Goal: Obtain resource: Obtain resource

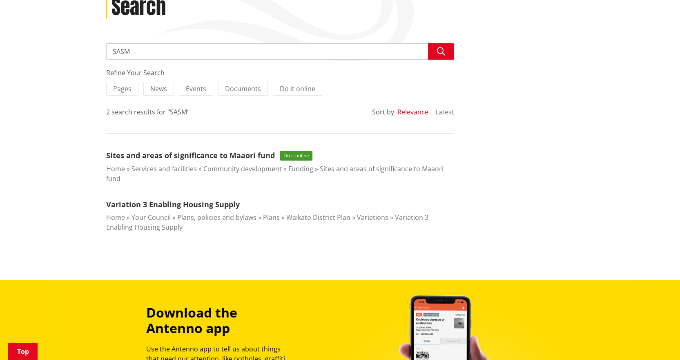
scroll to position [123, 0]
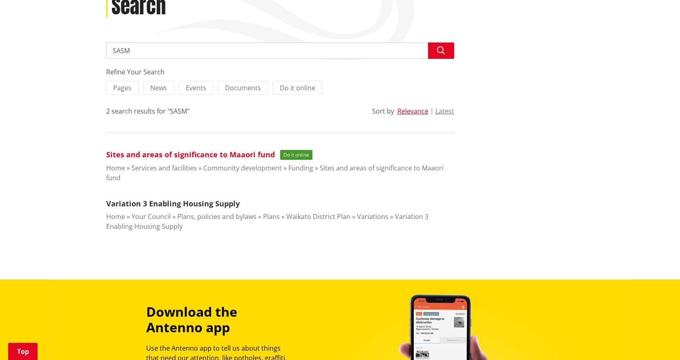
click at [214, 154] on link "Sites and areas of significance to Maaori fund" at bounding box center [190, 154] width 169 height 10
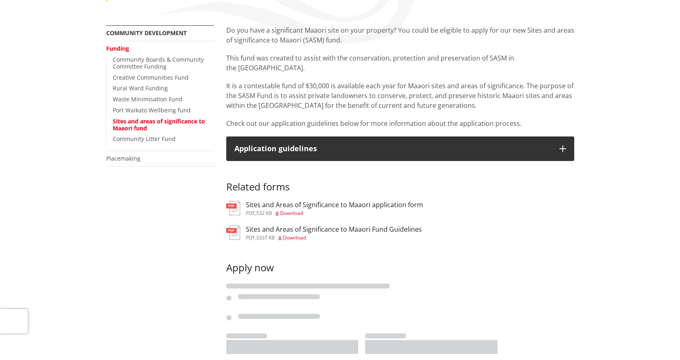
scroll to position [163, 0]
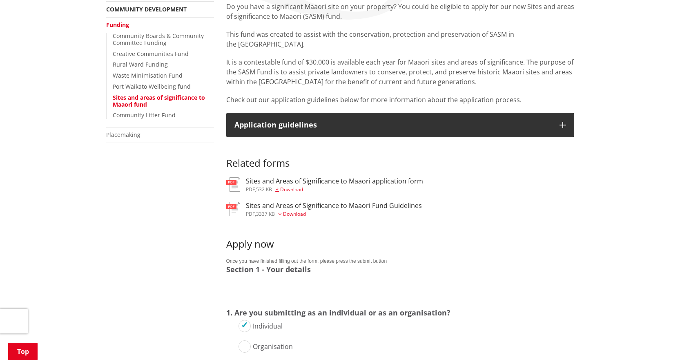
click at [297, 210] on span "Download" at bounding box center [294, 213] width 23 height 7
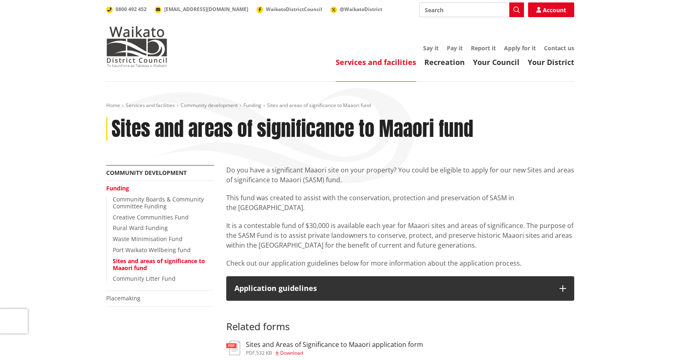
drag, startPoint x: 301, startPoint y: 180, endPoint x: 279, endPoint y: 44, distance: 137.9
click at [301, 179] on p "Do you have a significant Maaori site on your property? You could be eligible t…" at bounding box center [400, 175] width 348 height 20
click at [652, 71] on header "Toggle search Toggle navigation Services and facilities Recreation Your Council…" at bounding box center [340, 41] width 680 height 82
click at [39, 80] on header "Toggle search Toggle navigation Services and facilities Recreation Your Council…" at bounding box center [340, 41] width 680 height 82
click at [359, 228] on p "It is a contestable fund of $30,000 is available each year for Maaori sites and…" at bounding box center [400, 235] width 348 height 29
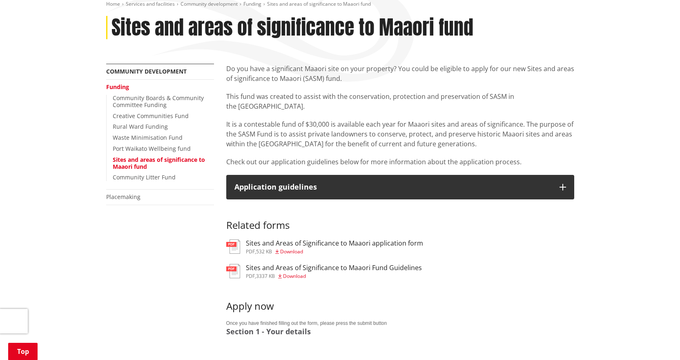
scroll to position [123, 0]
